Goal: Task Accomplishment & Management: Use online tool/utility

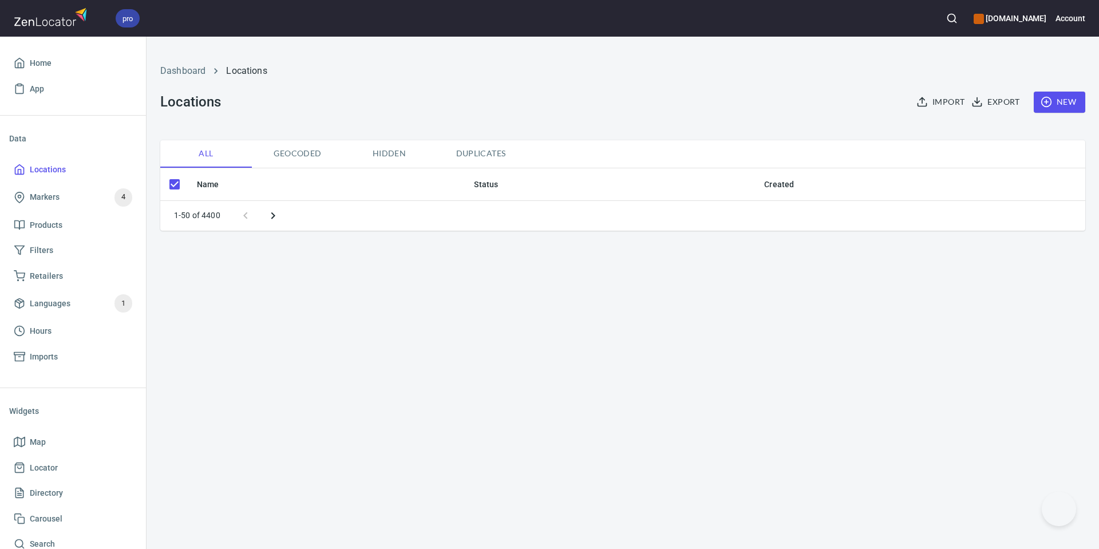
checkbox input "false"
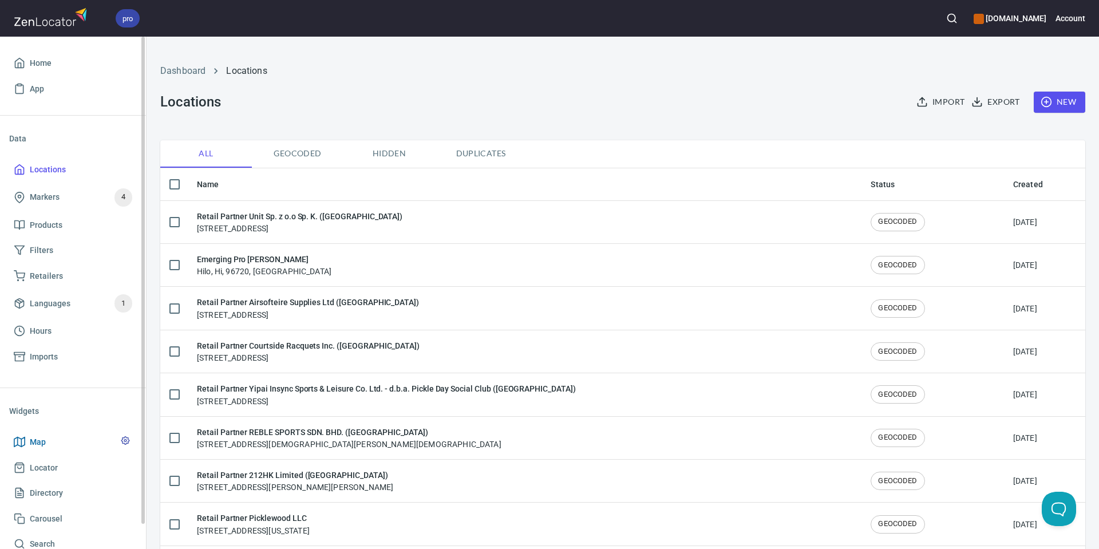
click at [45, 435] on span "Map" at bounding box center [38, 442] width 16 height 14
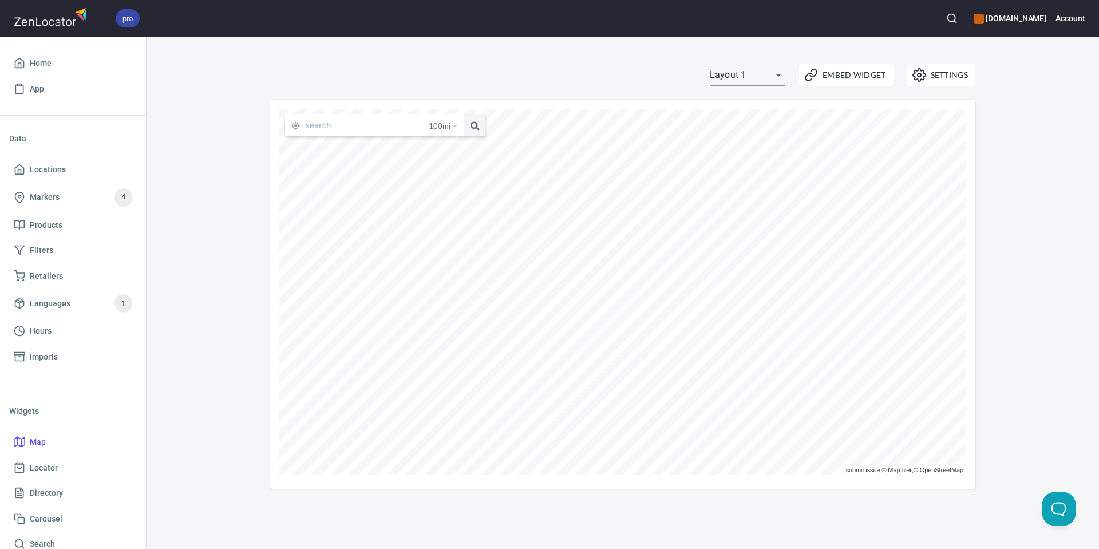
click at [347, 126] on input "text" at bounding box center [367, 125] width 123 height 22
click at [348, 149] on li "[GEOGRAPHIC_DATA], [US_STATE], [GEOGRAPHIC_DATA]" at bounding box center [374, 147] width 179 height 21
type input "[GEOGRAPHIC_DATA], [US_STATE], [GEOGRAPHIC_DATA]"
click at [441, 121] on span "100 mi" at bounding box center [440, 126] width 22 height 22
click at [444, 144] on li "25 miles" at bounding box center [447, 143] width 44 height 11
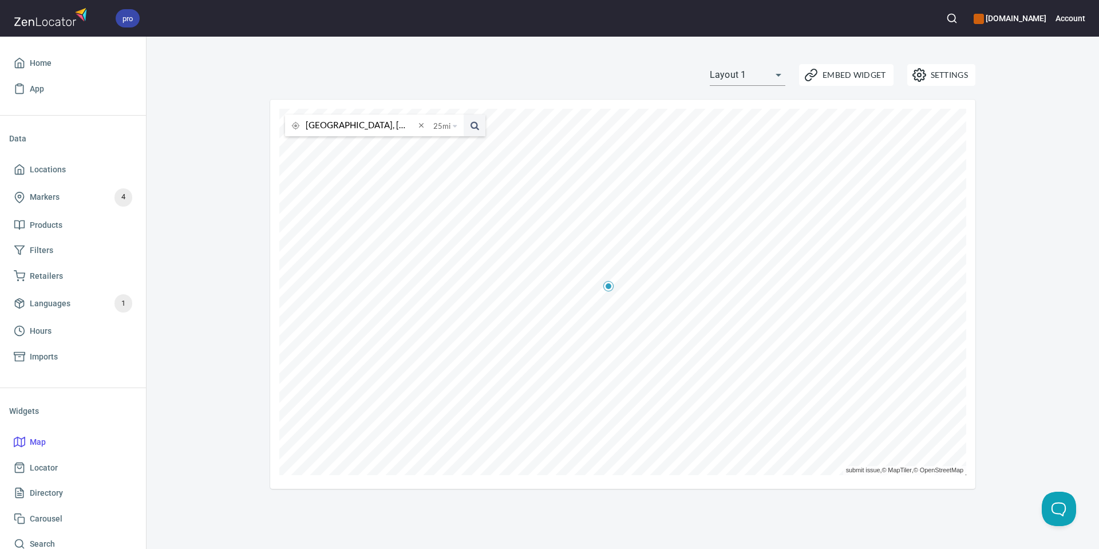
click at [422, 121] on span at bounding box center [421, 125] width 13 height 13
click at [381, 125] on input "text" at bounding box center [370, 125] width 128 height 22
paste input "75080"
click at [463, 114] on button at bounding box center [474, 125] width 22 height 22
click at [338, 124] on input "75080" at bounding box center [360, 125] width 109 height 22
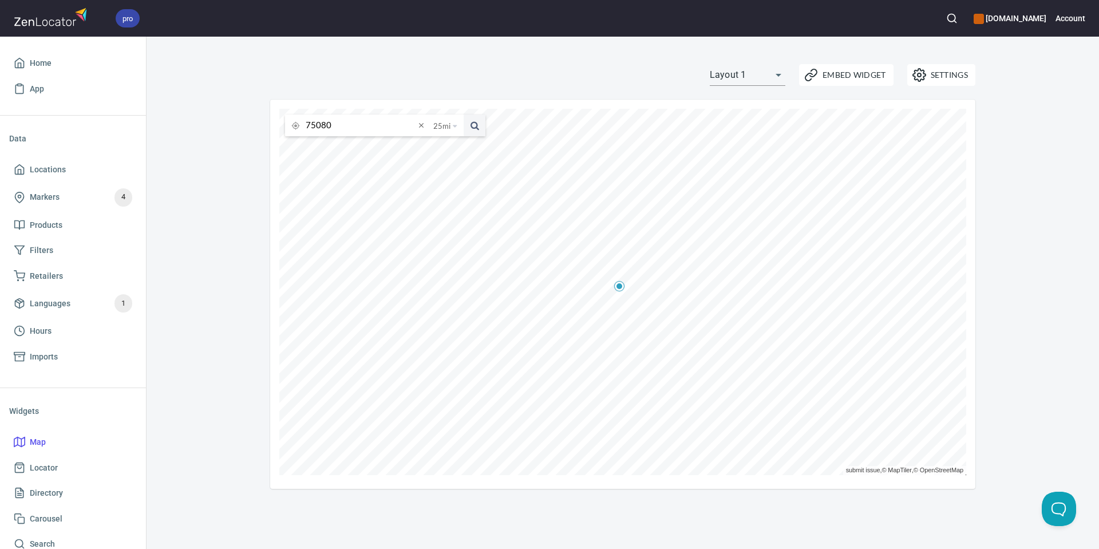
click at [338, 124] on input "75080" at bounding box center [360, 125] width 109 height 22
click at [337, 124] on input "75080" at bounding box center [360, 125] width 109 height 22
paste input "34677"
click at [463, 114] on button at bounding box center [474, 125] width 22 height 22
click at [351, 118] on input "34677" at bounding box center [360, 125] width 109 height 22
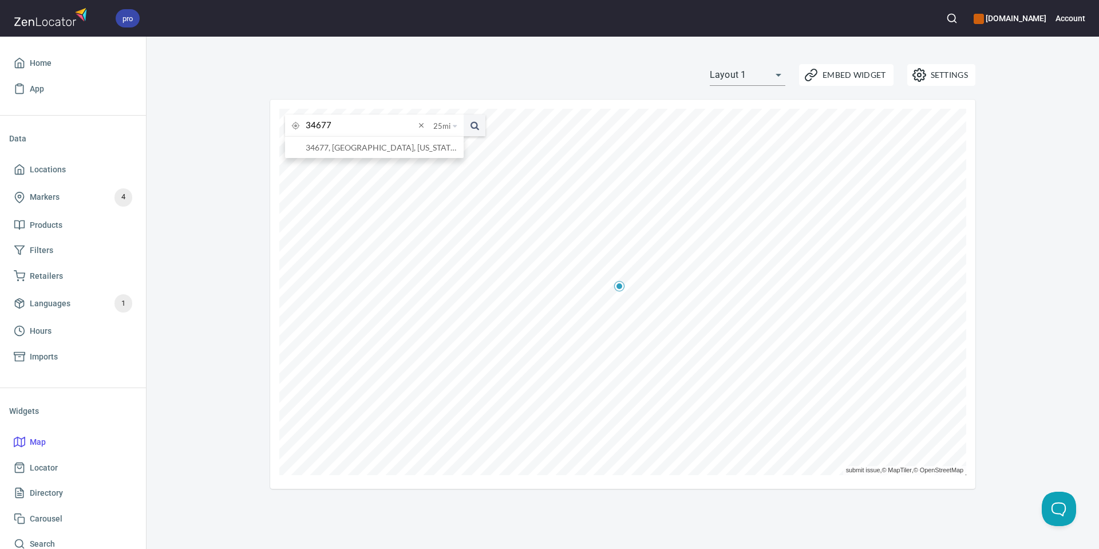
click at [352, 118] on input "34677" at bounding box center [360, 125] width 109 height 22
click at [463, 114] on button at bounding box center [474, 125] width 22 height 22
click at [386, 122] on input "78015" at bounding box center [360, 125] width 109 height 22
click at [463, 114] on button at bounding box center [474, 125] width 22 height 22
click at [400, 125] on input "78015" at bounding box center [360, 125] width 109 height 22
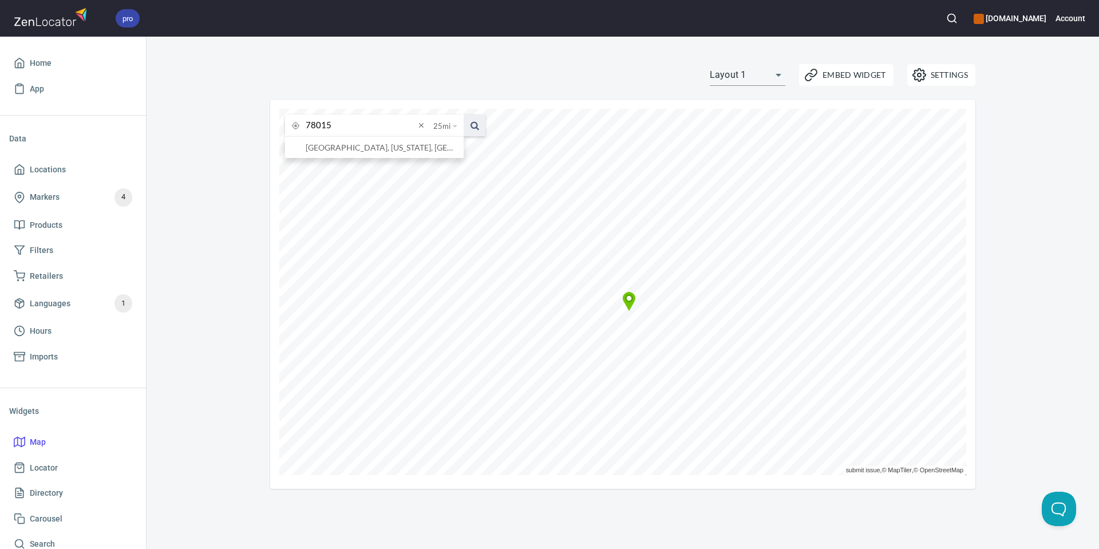
click at [470, 121] on span at bounding box center [474, 125] width 22 height 22
click at [339, 126] on input "78015" at bounding box center [360, 125] width 109 height 22
paste input "34677"
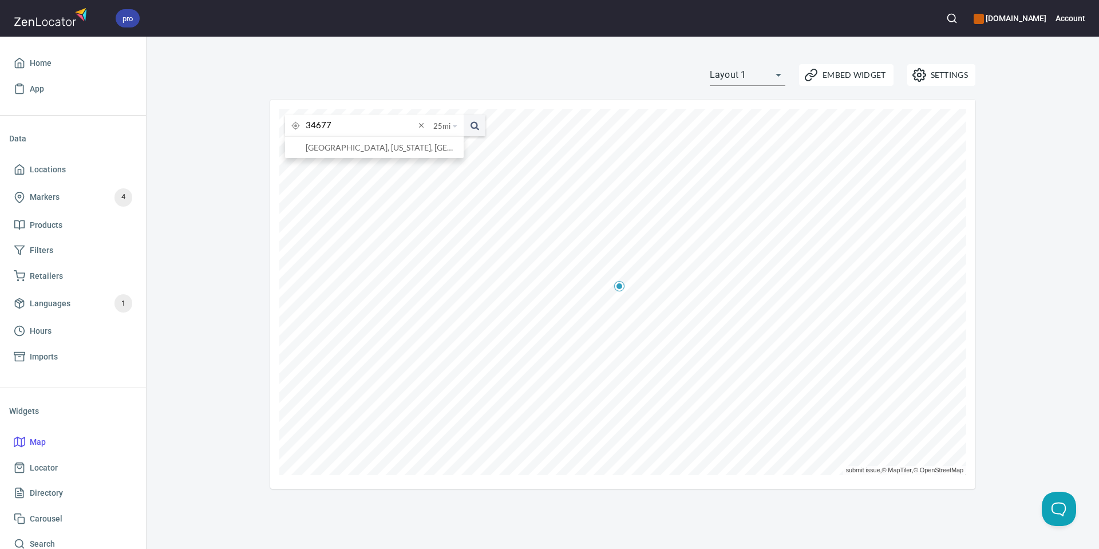
type input "34677"
click at [463, 114] on button at bounding box center [474, 125] width 22 height 22
click at [473, 126] on span at bounding box center [474, 125] width 22 height 22
click at [357, 124] on input "34677" at bounding box center [360, 125] width 109 height 22
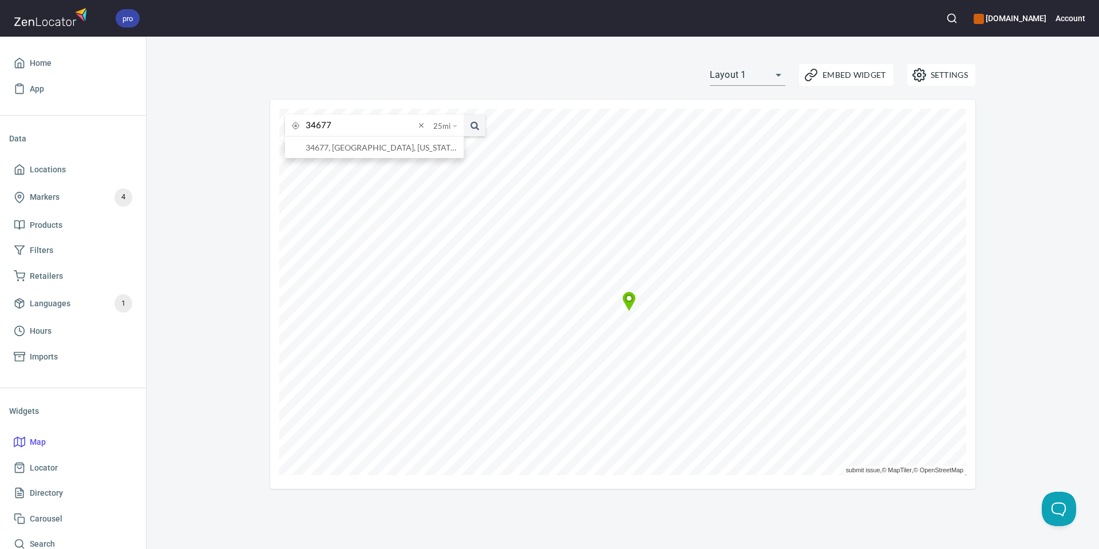
click at [357, 124] on input "34677" at bounding box center [360, 125] width 109 height 22
paste input "78015"
click at [463, 114] on button at bounding box center [474, 125] width 22 height 22
click at [339, 119] on input "78015" at bounding box center [360, 125] width 109 height 22
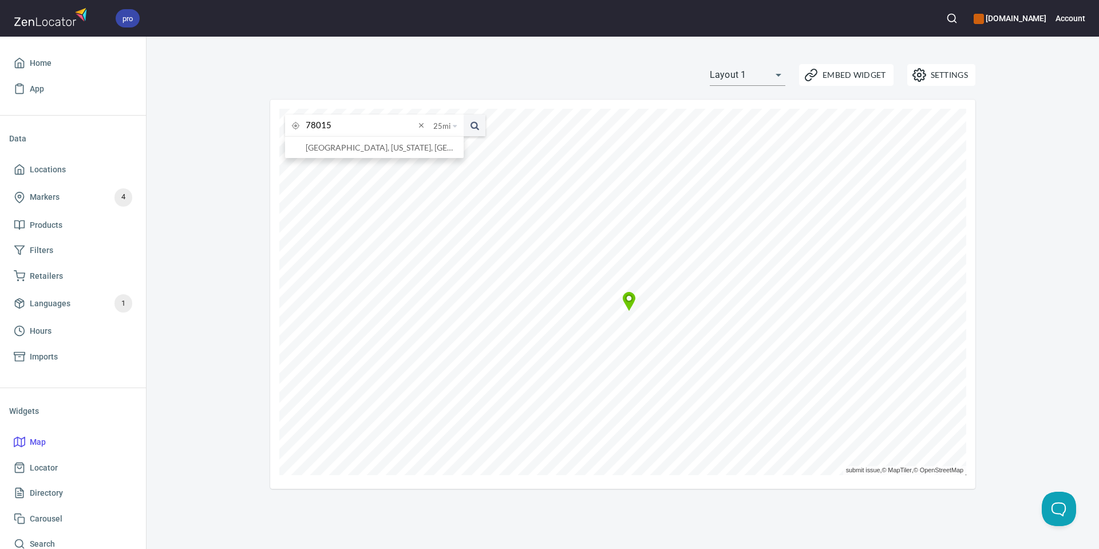
click at [339, 119] on input "78015" at bounding box center [360, 125] width 109 height 22
paste input "5063"
click at [463, 114] on button at bounding box center [474, 125] width 22 height 22
click at [326, 126] on input "75063" at bounding box center [360, 125] width 109 height 22
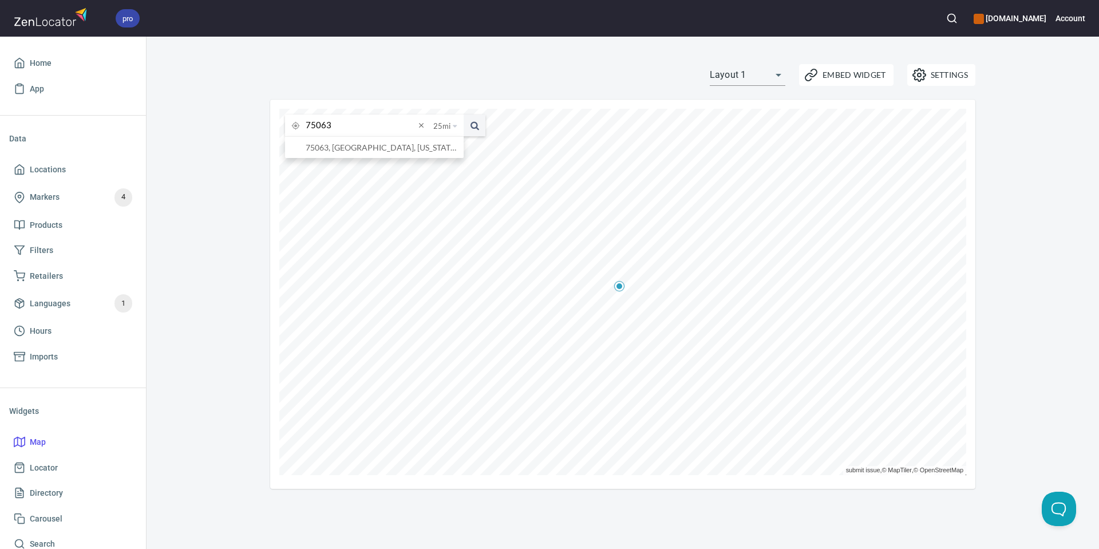
click at [326, 126] on input "75063" at bounding box center [360, 125] width 109 height 22
paste input "29926"
click at [463, 114] on button at bounding box center [474, 125] width 22 height 22
click at [355, 123] on input "29926" at bounding box center [360, 125] width 109 height 22
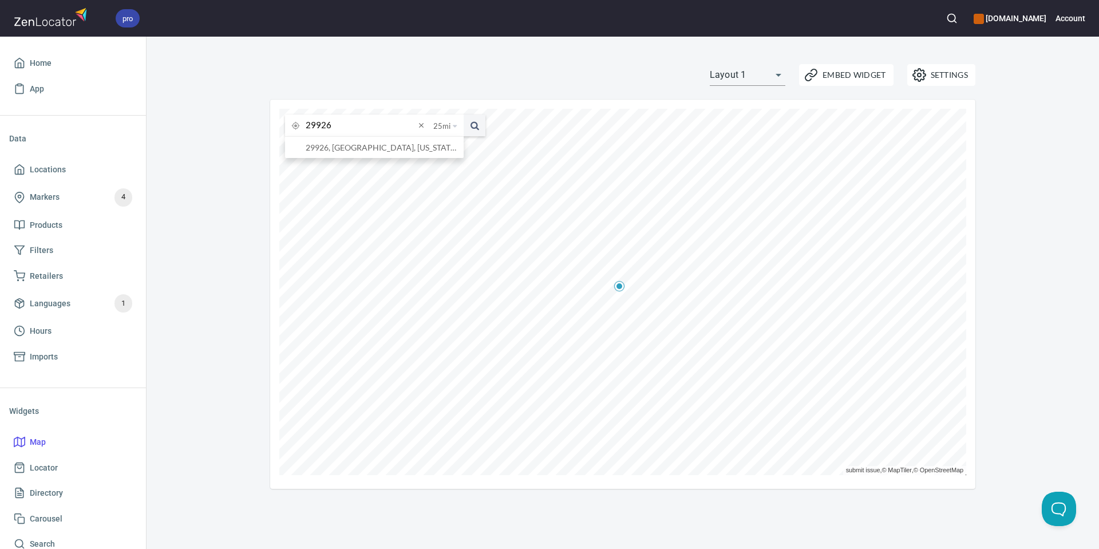
click at [355, 123] on input "29926" at bounding box center [360, 125] width 109 height 22
paste input "77339"
click at [463, 114] on button at bounding box center [474, 125] width 22 height 22
click at [370, 124] on input "77339" at bounding box center [360, 125] width 109 height 22
click at [463, 114] on button at bounding box center [474, 125] width 22 height 22
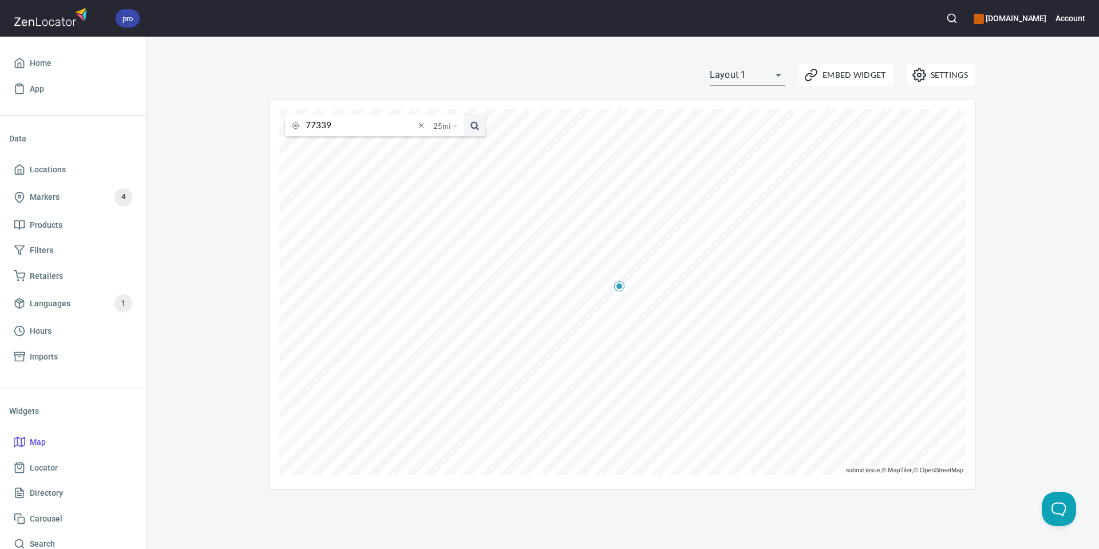
click at [337, 120] on input "77339" at bounding box center [360, 125] width 109 height 22
paste input "8734"
click at [463, 114] on button at bounding box center [474, 125] width 22 height 22
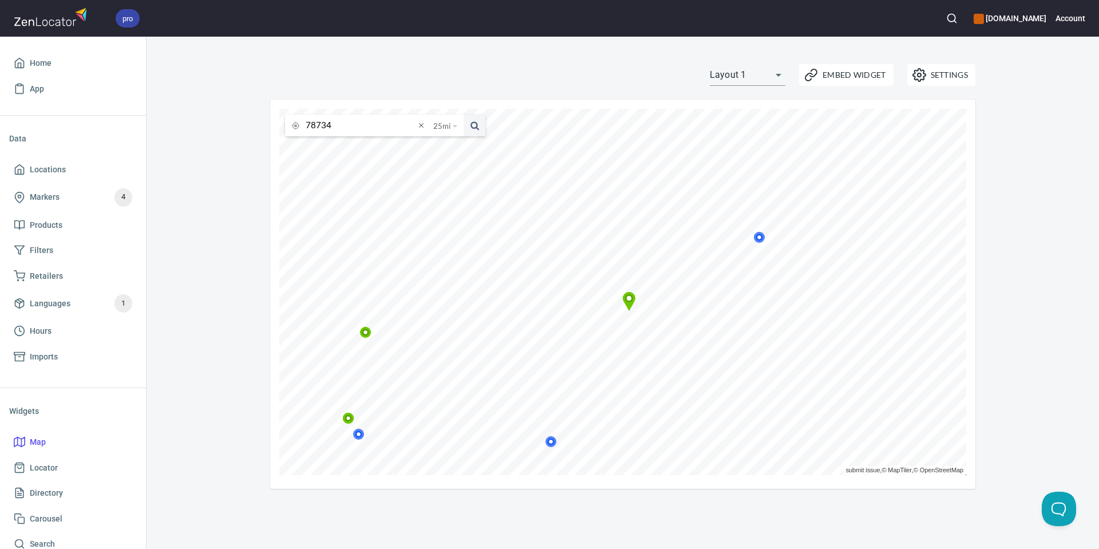
click at [343, 122] on input "78734" at bounding box center [360, 125] width 109 height 22
paste input "5"
click at [463, 114] on button at bounding box center [474, 125] width 22 height 22
click at [348, 124] on input "78735" at bounding box center [360, 125] width 109 height 22
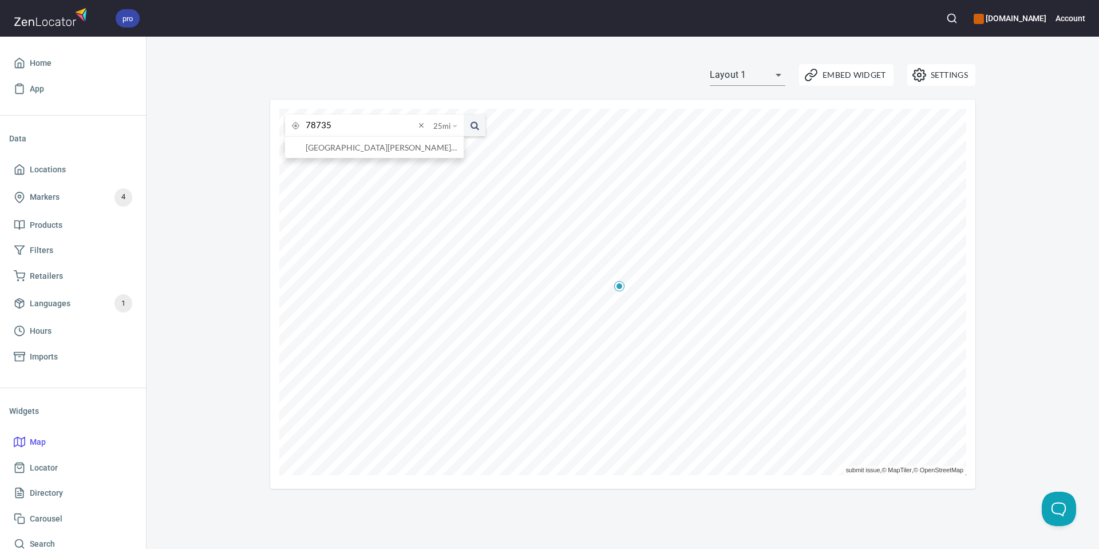
click at [348, 124] on input "78735" at bounding box center [360, 125] width 109 height 22
paste input "92270"
type input "92270"
click at [463, 114] on button at bounding box center [474, 125] width 22 height 22
click at [473, 124] on span at bounding box center [474, 125] width 22 height 22
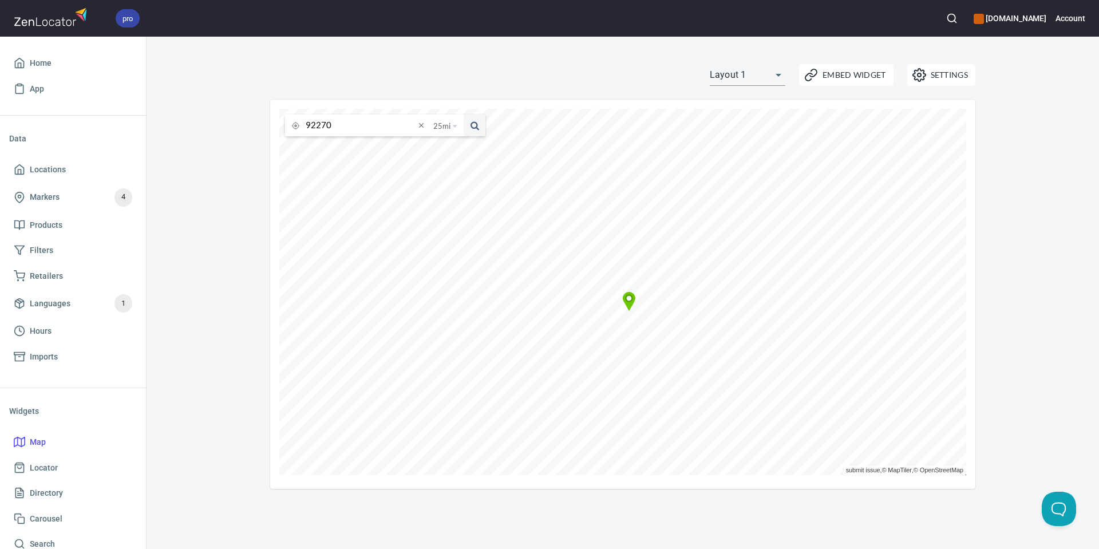
click at [356, 126] on input "92270" at bounding box center [360, 125] width 109 height 22
paste input "30269"
click at [463, 114] on button at bounding box center [474, 125] width 22 height 22
click at [471, 126] on span at bounding box center [474, 125] width 22 height 22
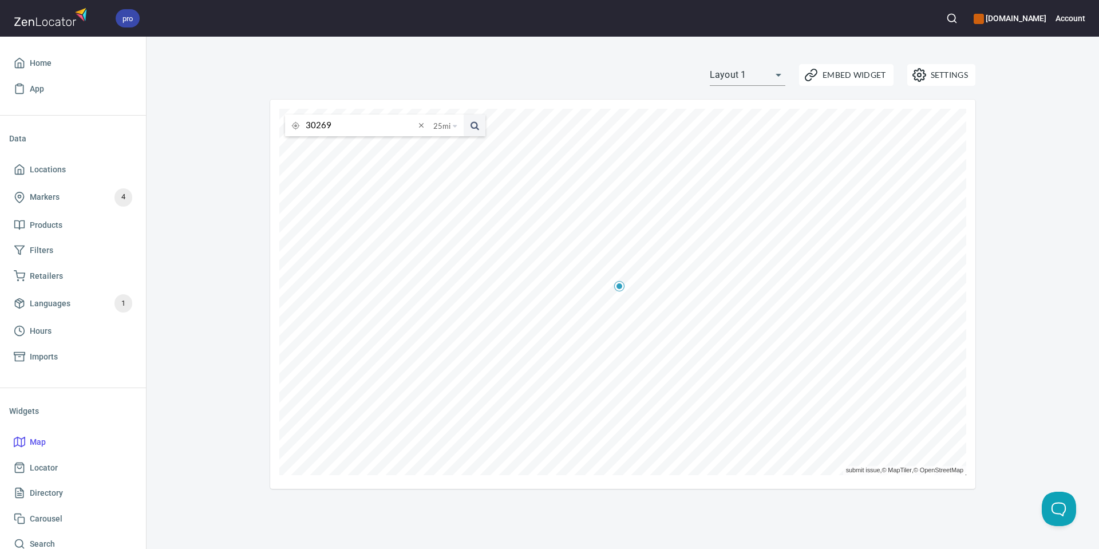
click at [348, 122] on input "30269" at bounding box center [360, 125] width 109 height 22
paste input "5"
click at [463, 114] on button at bounding box center [474, 125] width 22 height 22
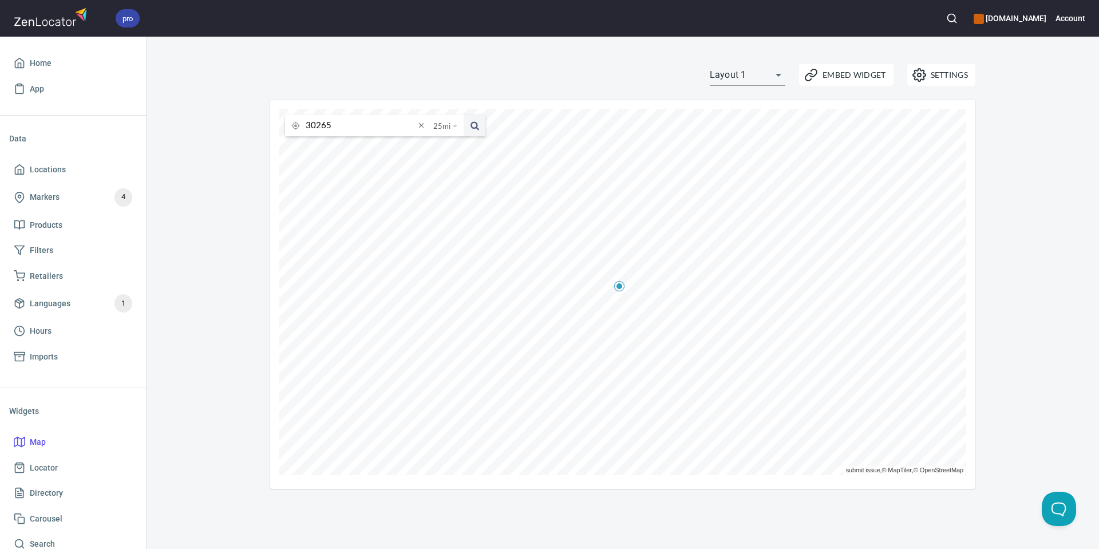
click at [335, 118] on input "30265" at bounding box center [360, 125] width 109 height 22
paste input "95401"
click at [463, 114] on button at bounding box center [474, 125] width 22 height 22
click at [350, 117] on input "95401" at bounding box center [360, 125] width 109 height 22
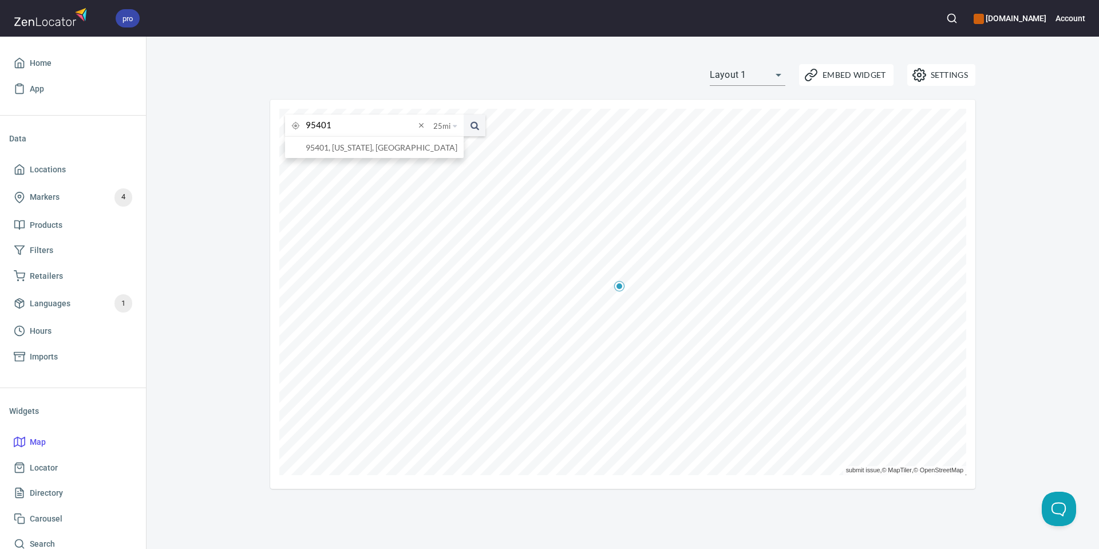
click at [350, 117] on input "95401" at bounding box center [360, 125] width 109 height 22
paste input "76262"
type input "76262"
click at [463, 114] on button at bounding box center [474, 125] width 22 height 22
